Goal: Task Accomplishment & Management: Manage account settings

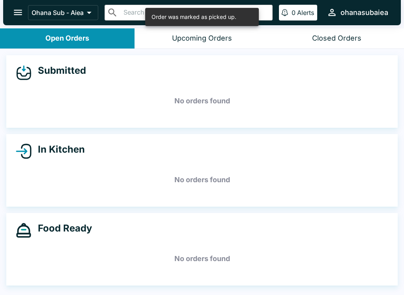
scroll to position [1, 0]
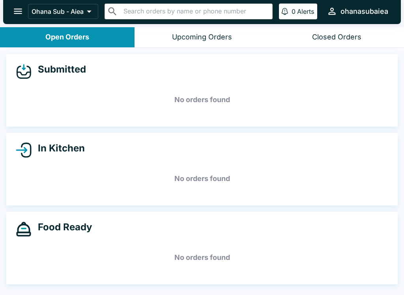
click at [21, 6] on icon "open drawer" at bounding box center [18, 11] width 11 height 11
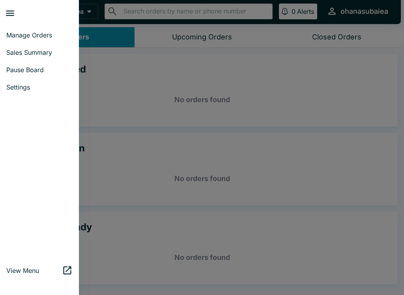
click at [22, 57] on link "Sales Summary" at bounding box center [39, 52] width 79 height 17
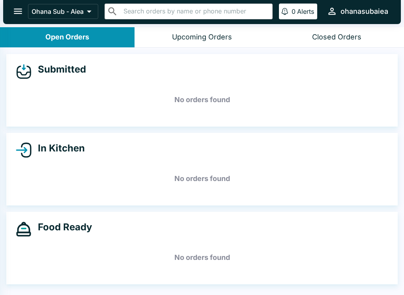
select select "03:00"
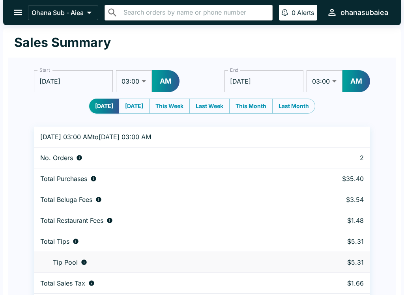
click at [20, 14] on icon "open drawer" at bounding box center [18, 12] width 11 height 11
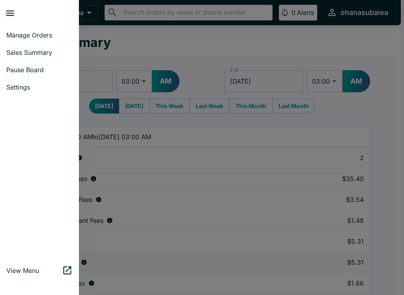
click at [41, 34] on span "Manage Orders" at bounding box center [39, 35] width 66 height 8
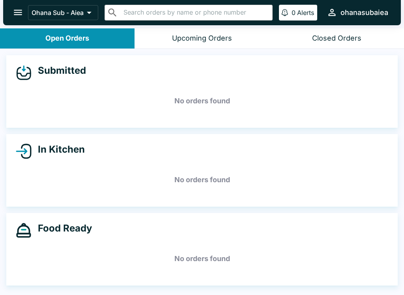
scroll to position [1, 0]
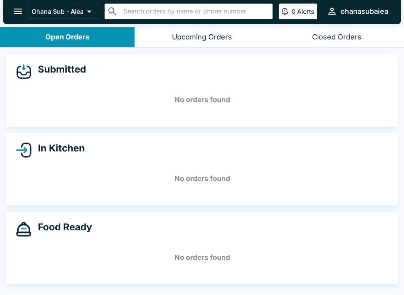
click at [224, 31] on button "Upcoming Orders" at bounding box center [201, 37] width 134 height 20
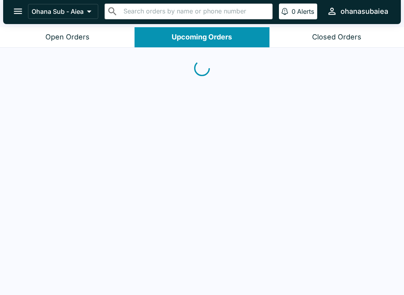
click at [346, 43] on button "Closed Orders" at bounding box center [336, 37] width 134 height 20
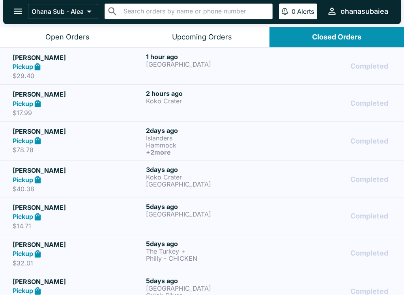
click at [221, 106] on div "2 hours ago Koko Crater" at bounding box center [211, 102] width 130 height 27
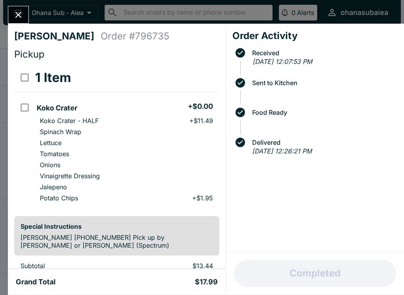
click at [204, 196] on p "+ $1.95" at bounding box center [202, 198] width 21 height 8
checkbox input "true"
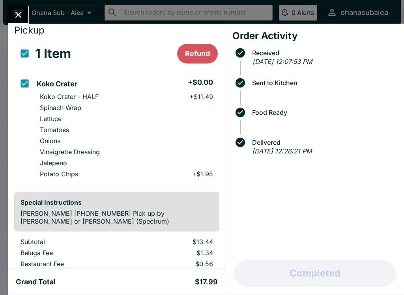
scroll to position [24, 0]
click at [105, 170] on li "Potato Chips + $1.95" at bounding box center [126, 173] width 185 height 11
checkbox input "false"
click at [117, 175] on li "Potato Chips + $1.95" at bounding box center [126, 173] width 185 height 11
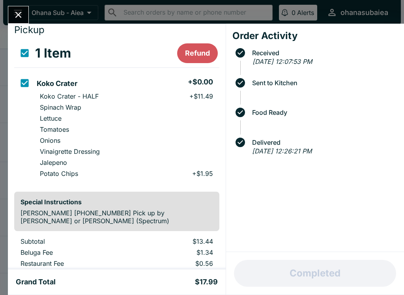
checkbox input "true"
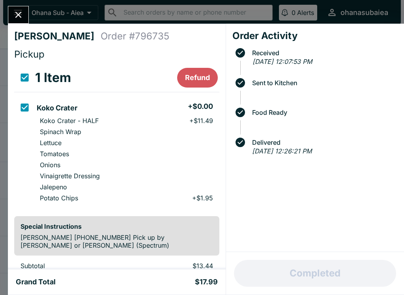
scroll to position [0, 0]
click at [26, 107] on input "orders table" at bounding box center [25, 108] width 18 height 18
checkbox input "false"
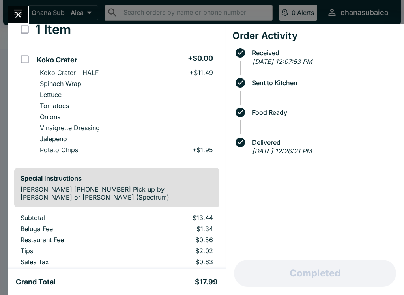
scroll to position [49, 0]
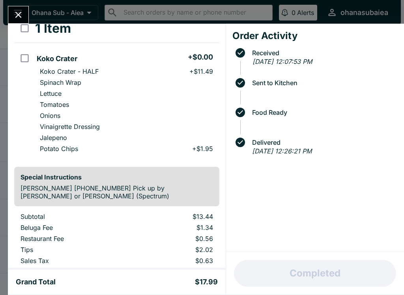
click at [17, 8] on button "Close" at bounding box center [18, 14] width 20 height 17
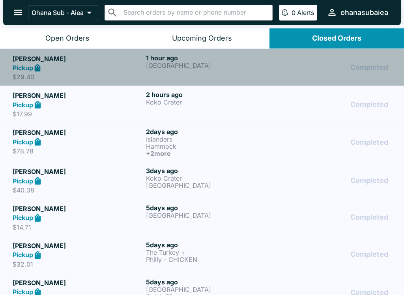
click at [129, 77] on p "$29.40" at bounding box center [78, 77] width 130 height 8
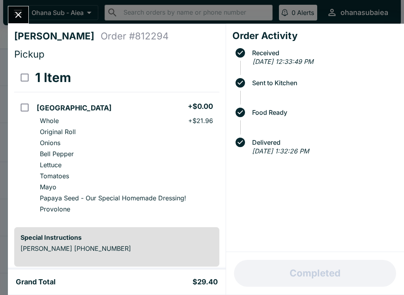
click at [22, 22] on button "Close" at bounding box center [18, 14] width 20 height 17
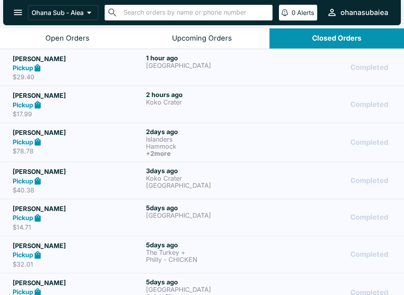
click at [84, 172] on h5 "[PERSON_NAME]" at bounding box center [78, 171] width 130 height 9
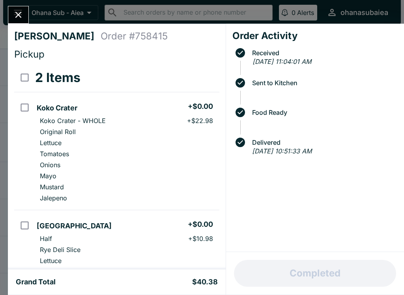
click at [26, 16] on button "Close" at bounding box center [18, 14] width 20 height 17
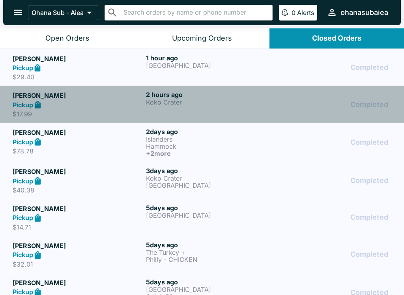
click at [194, 104] on p "Koko Crater" at bounding box center [211, 102] width 130 height 7
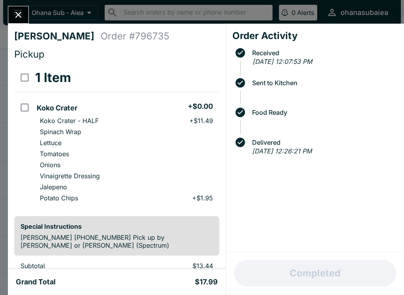
click at [19, 12] on icon "Close" at bounding box center [18, 14] width 11 height 11
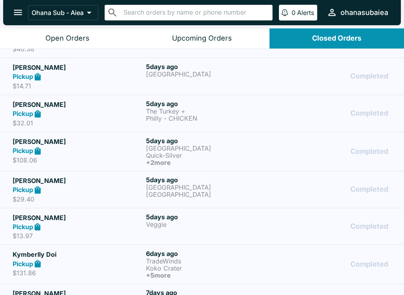
scroll to position [157, 0]
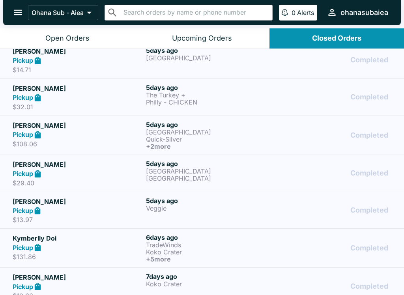
click at [89, 200] on h5 "[PERSON_NAME]" at bounding box center [78, 201] width 130 height 9
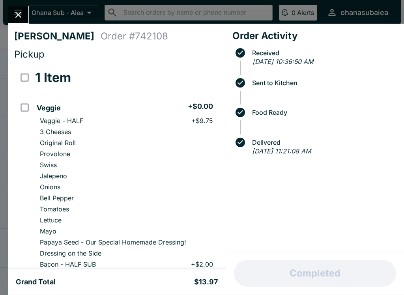
click at [19, 9] on button "Close" at bounding box center [18, 14] width 20 height 17
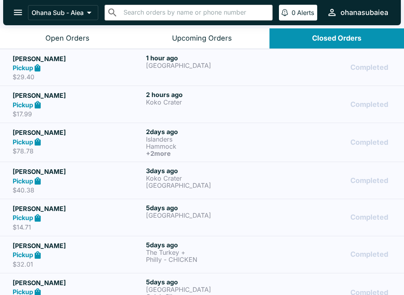
click at [94, 105] on div "Pickup" at bounding box center [78, 104] width 130 height 9
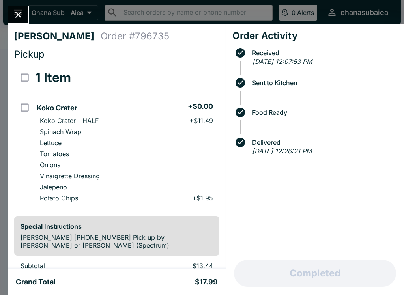
click at [24, 105] on input "orders table" at bounding box center [25, 108] width 18 height 18
checkbox input "true"
click at [24, 108] on input "orders table" at bounding box center [25, 108] width 18 height 18
checkbox input "false"
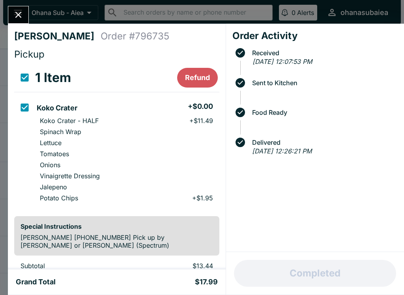
checkbox input "false"
click at [17, 12] on icon "Close" at bounding box center [18, 14] width 11 height 11
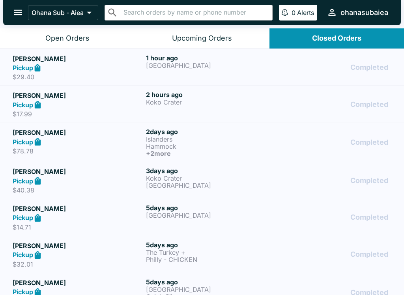
click at [21, 15] on icon "open drawer" at bounding box center [18, 13] width 8 height 6
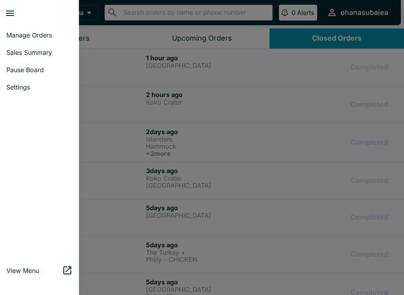
click at [44, 30] on link "Manage Orders" at bounding box center [39, 34] width 79 height 17
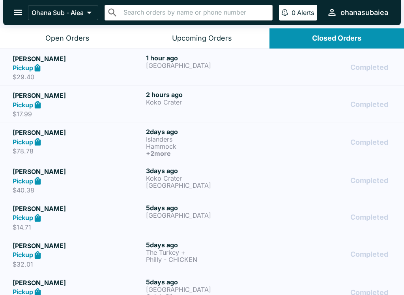
click at [76, 36] on div "Open Orders" at bounding box center [67, 38] width 44 height 9
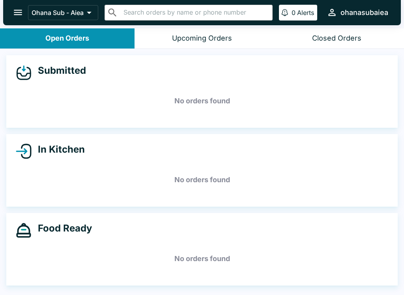
click at [338, 34] on div "Closed Orders" at bounding box center [336, 38] width 49 height 9
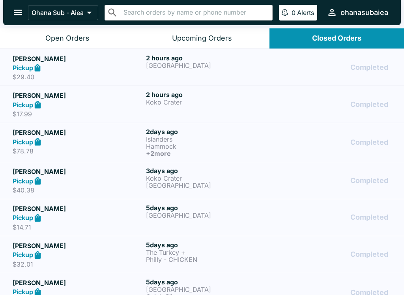
click at [67, 105] on div "Pickup" at bounding box center [78, 104] width 130 height 9
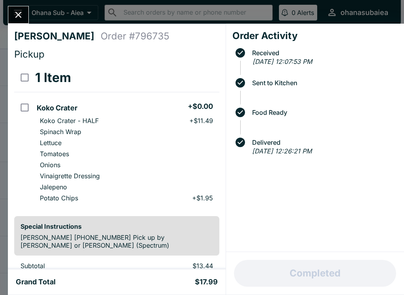
click at [16, 15] on icon "Close" at bounding box center [18, 14] width 11 height 11
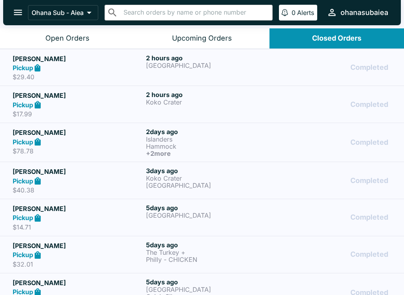
click at [55, 39] on div "Open Orders" at bounding box center [67, 38] width 44 height 9
